Goal: Register for event/course

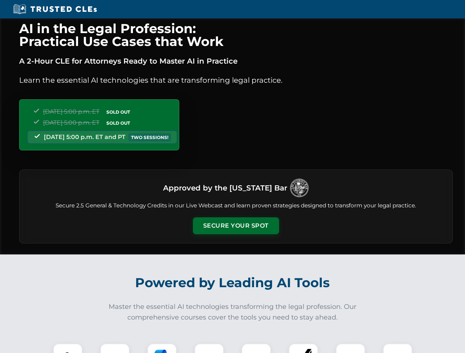
click at [236, 226] on button "Secure Your Spot" at bounding box center [236, 226] width 86 height 17
click at [68, 349] on img at bounding box center [67, 358] width 21 height 21
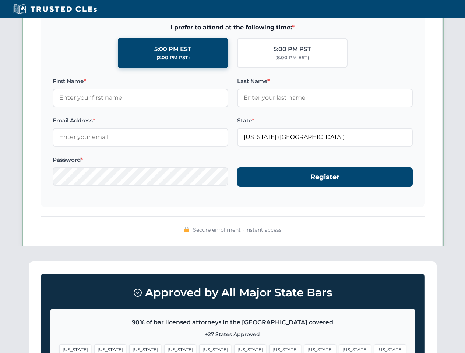
click at [269, 349] on span "[US_STATE]" at bounding box center [285, 350] width 32 height 11
click at [339, 349] on span "[US_STATE]" at bounding box center [355, 350] width 32 height 11
